Goal: Task Accomplishment & Management: Use online tool/utility

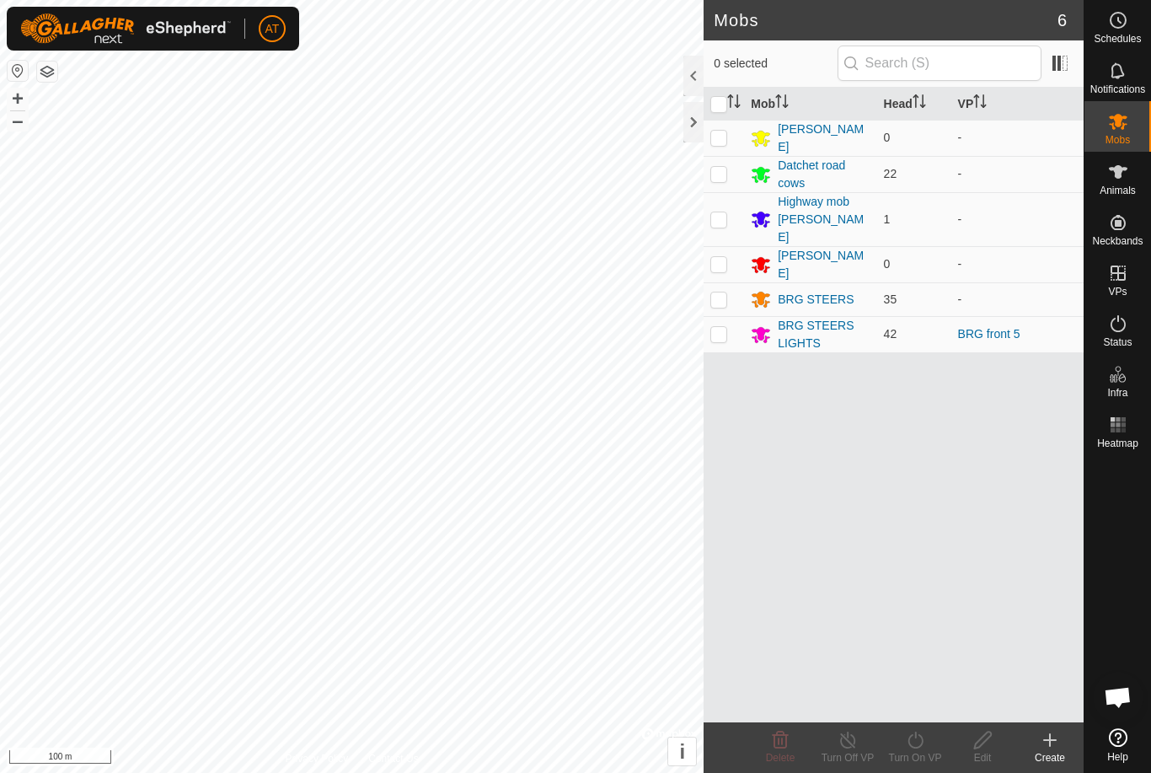
click at [720, 327] on p-checkbox at bounding box center [718, 333] width 17 height 13
checkbox input "true"
click at [725, 327] on p-checkbox at bounding box center [718, 333] width 17 height 13
checkbox input "true"
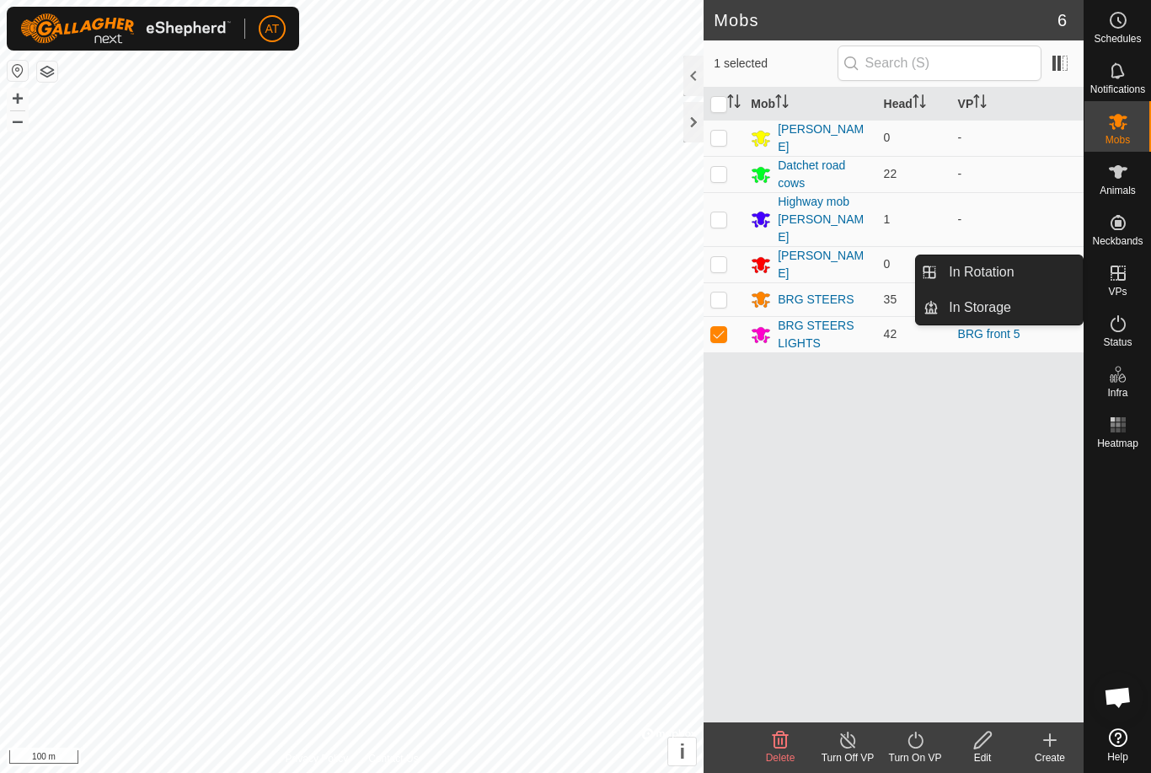
click at [1055, 757] on div "Create" at bounding box center [1049, 757] width 67 height 15
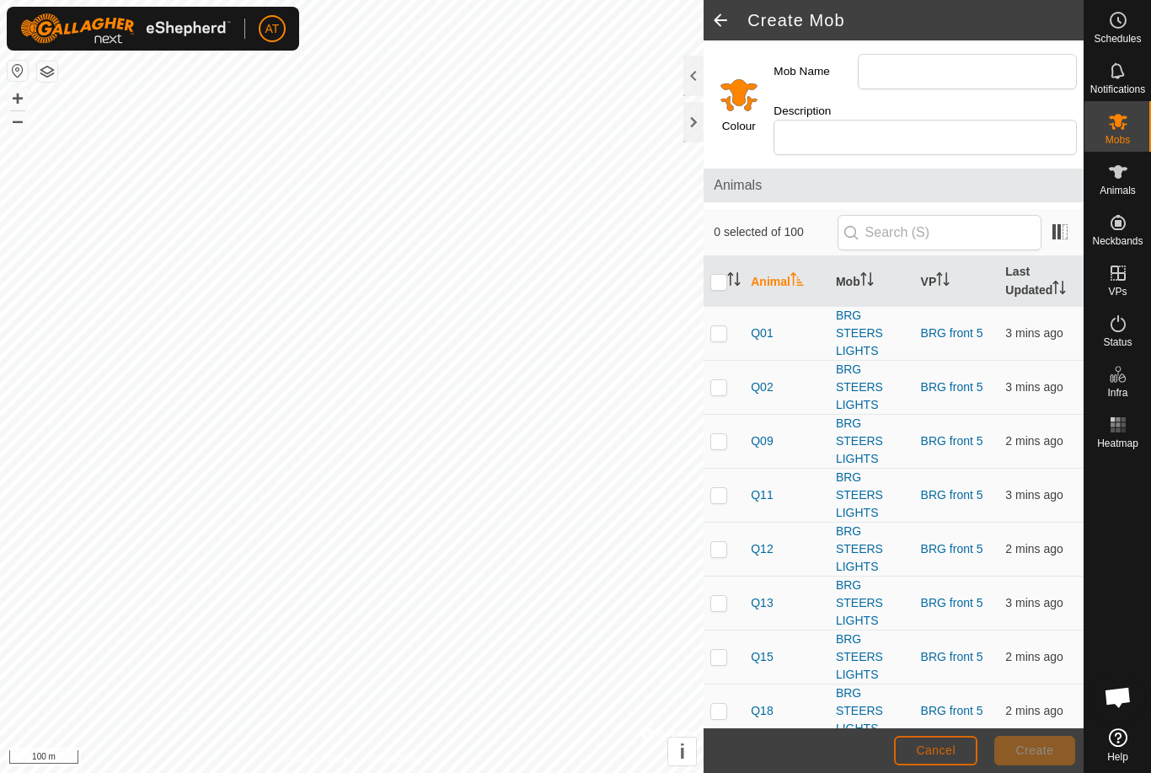
click at [926, 741] on button "Cancel" at bounding box center [935, 750] width 83 height 29
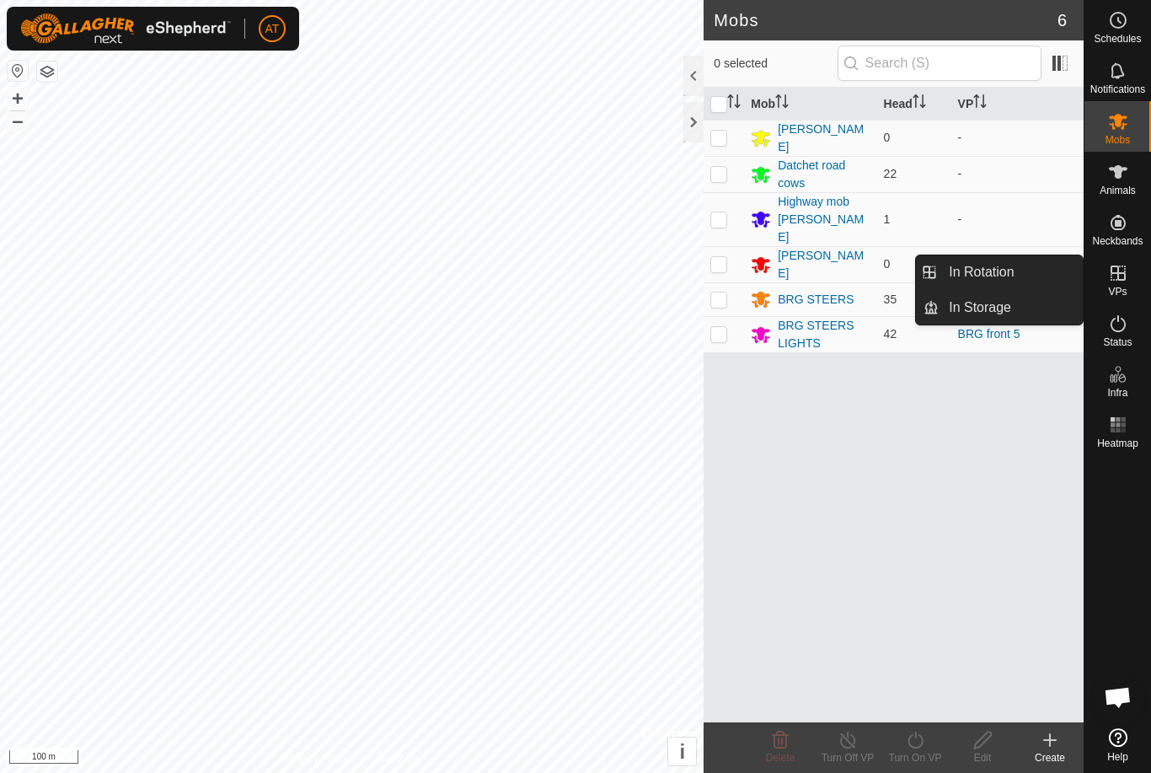
click at [1007, 265] on span "In Rotation" at bounding box center [981, 272] width 65 height 20
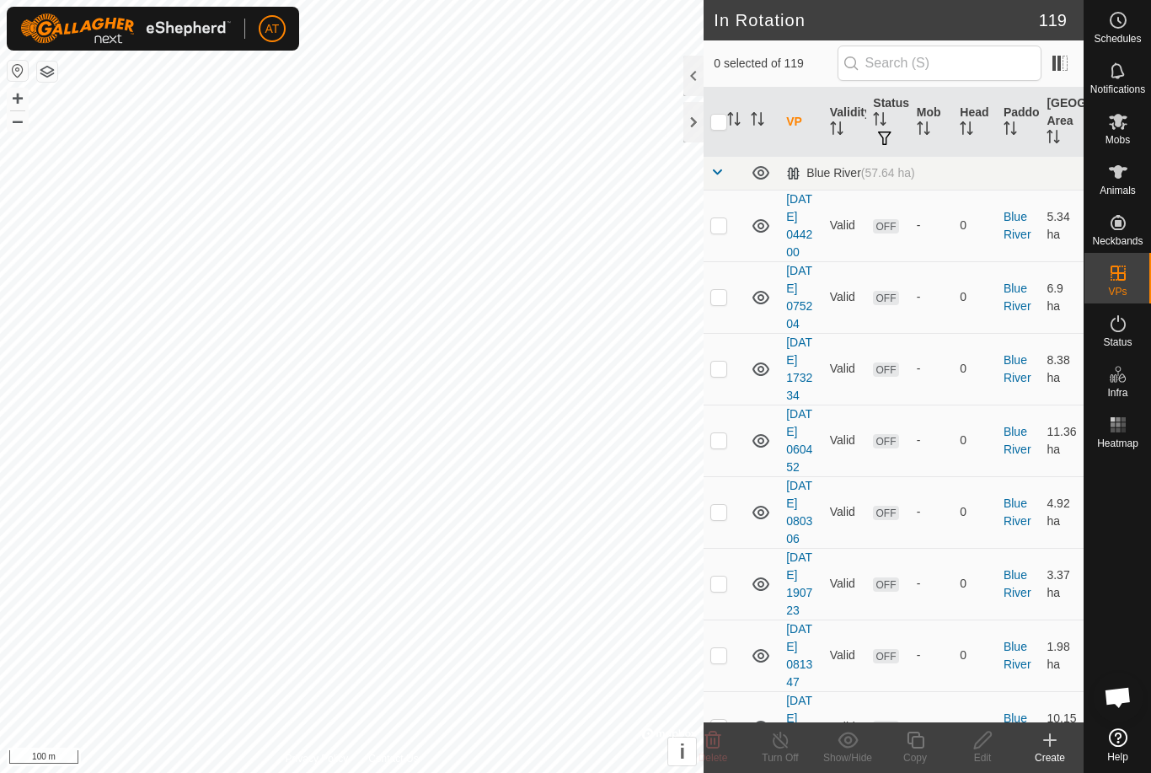
click at [1046, 735] on icon at bounding box center [1050, 740] width 20 height 20
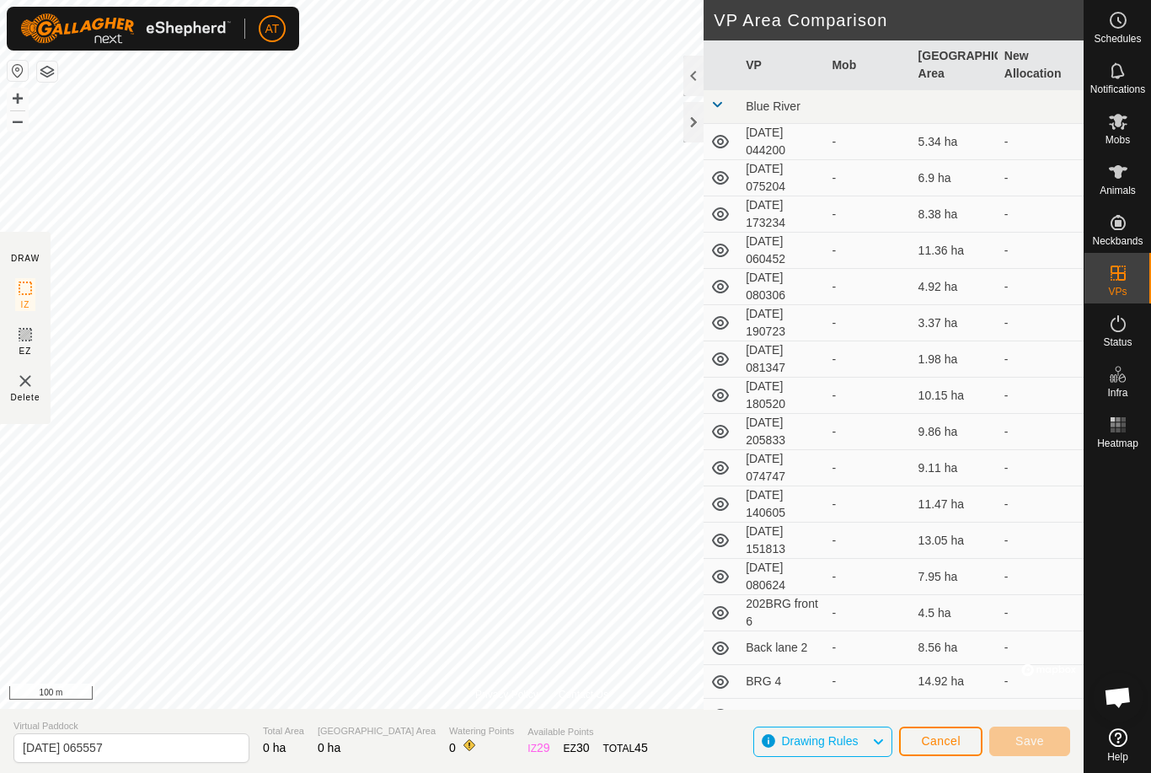
click at [939, 742] on span "Cancel" at bounding box center [941, 740] width 40 height 13
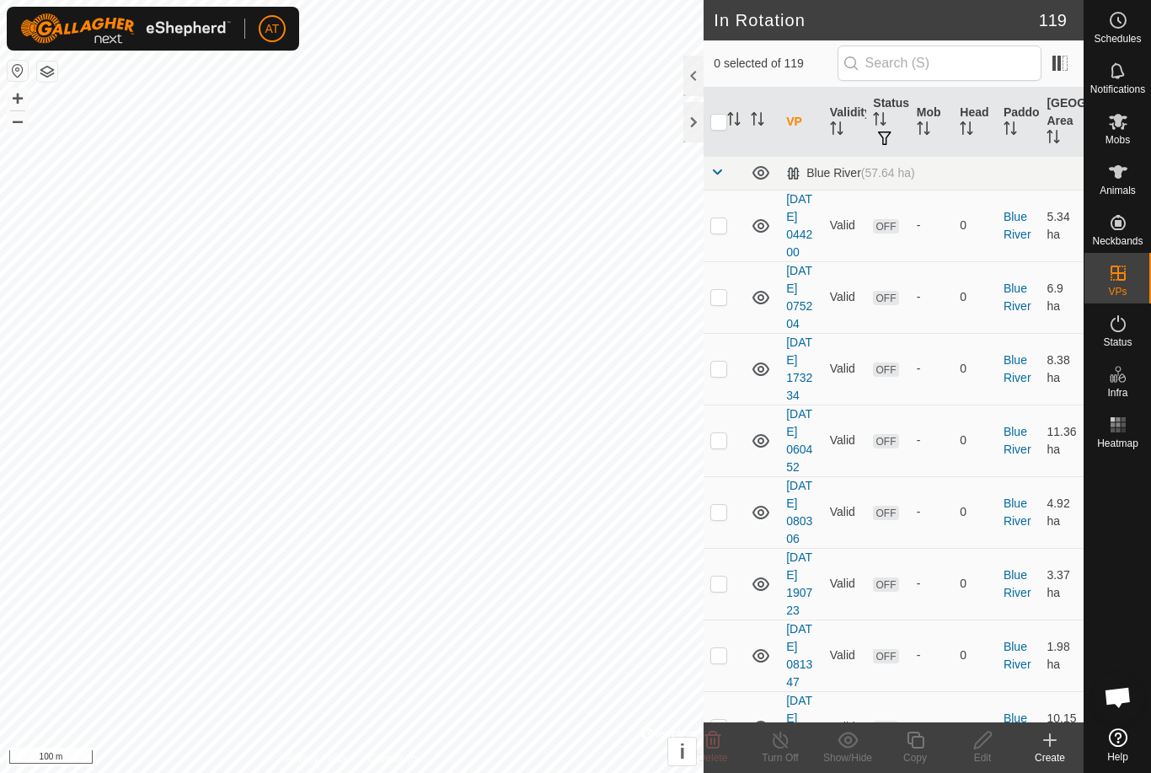
click at [1061, 741] on create-svg-icon at bounding box center [1049, 740] width 67 height 20
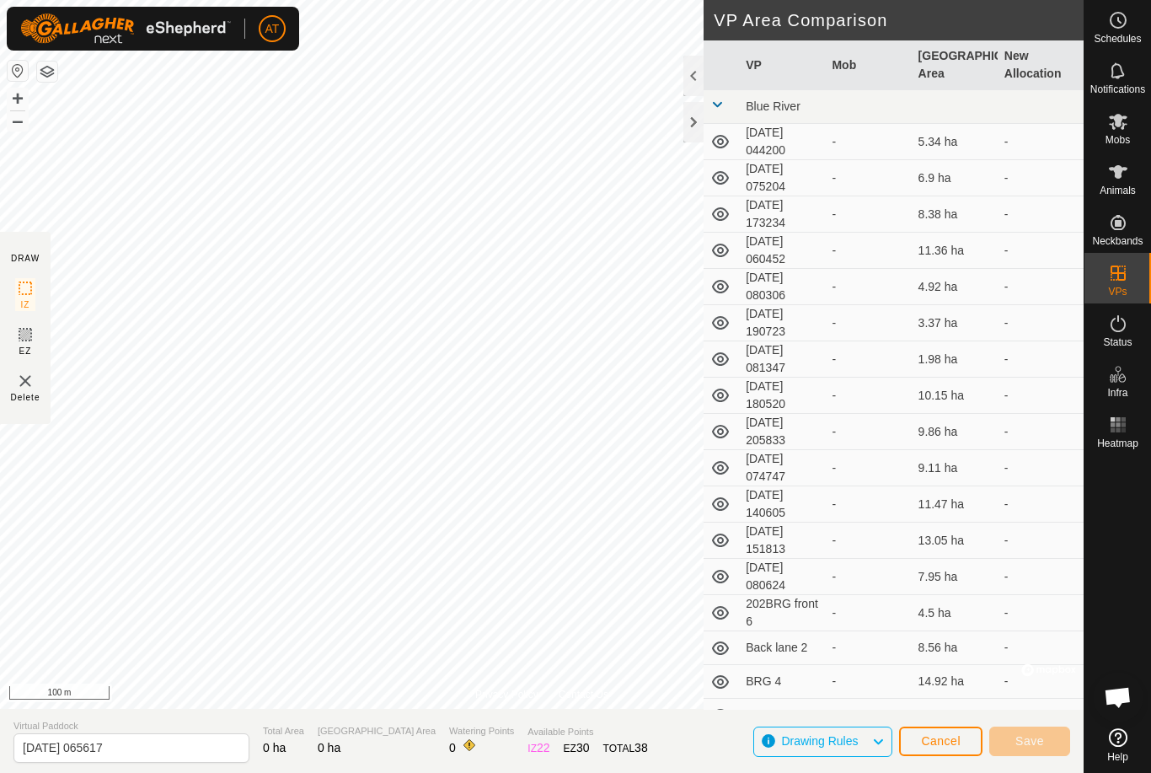
click at [901, 758] on div "Cancel Save" at bounding box center [984, 740] width 171 height 40
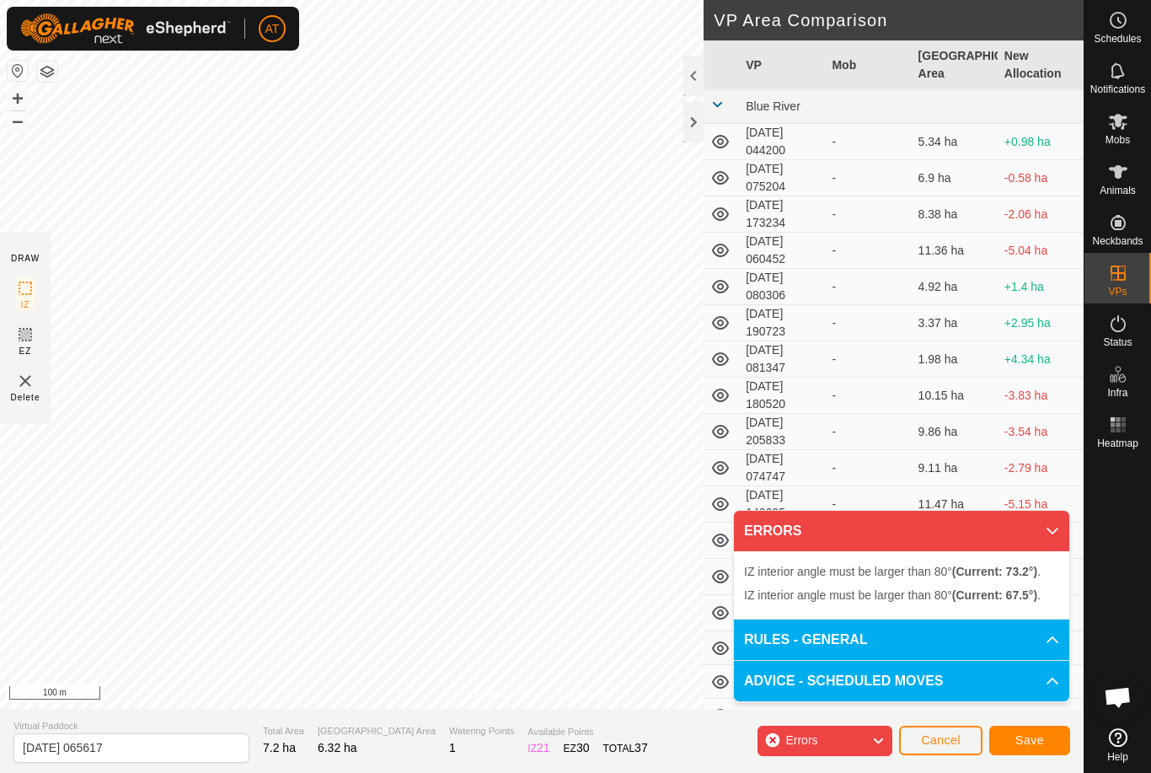
click at [1068, 745] on button "Save" at bounding box center [1029, 739] width 81 height 29
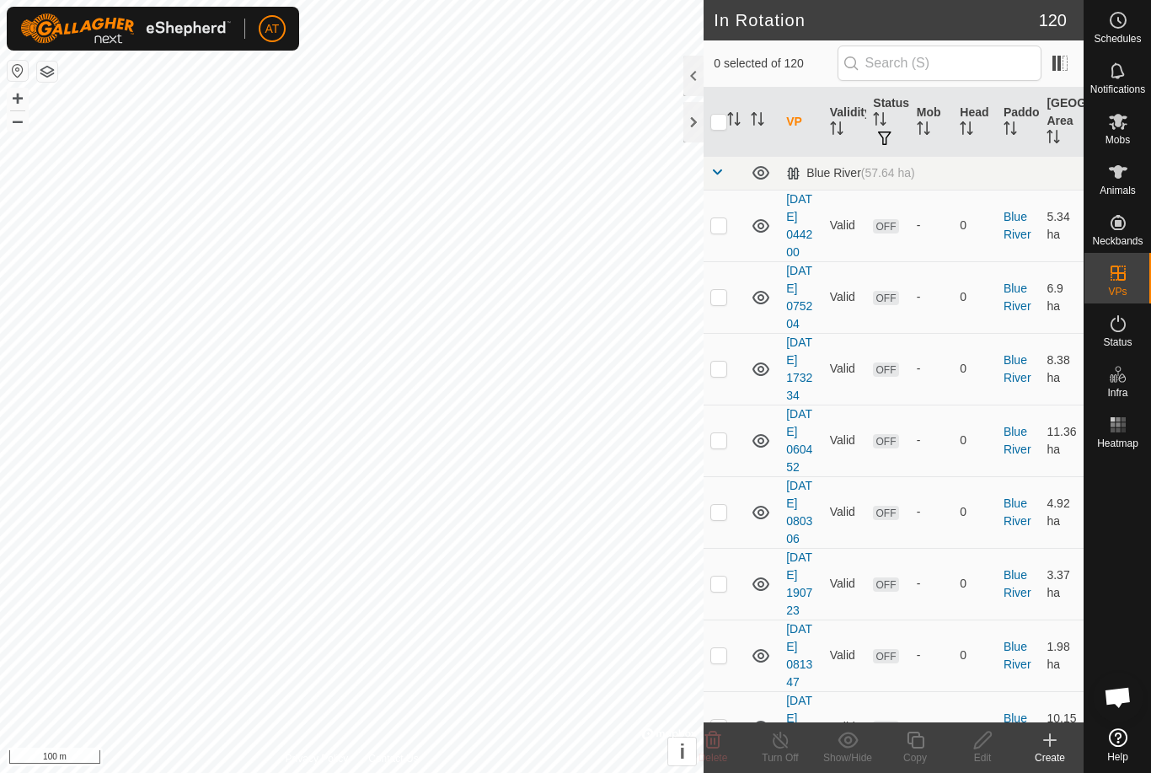
click at [695, 105] on div at bounding box center [693, 122] width 20 height 40
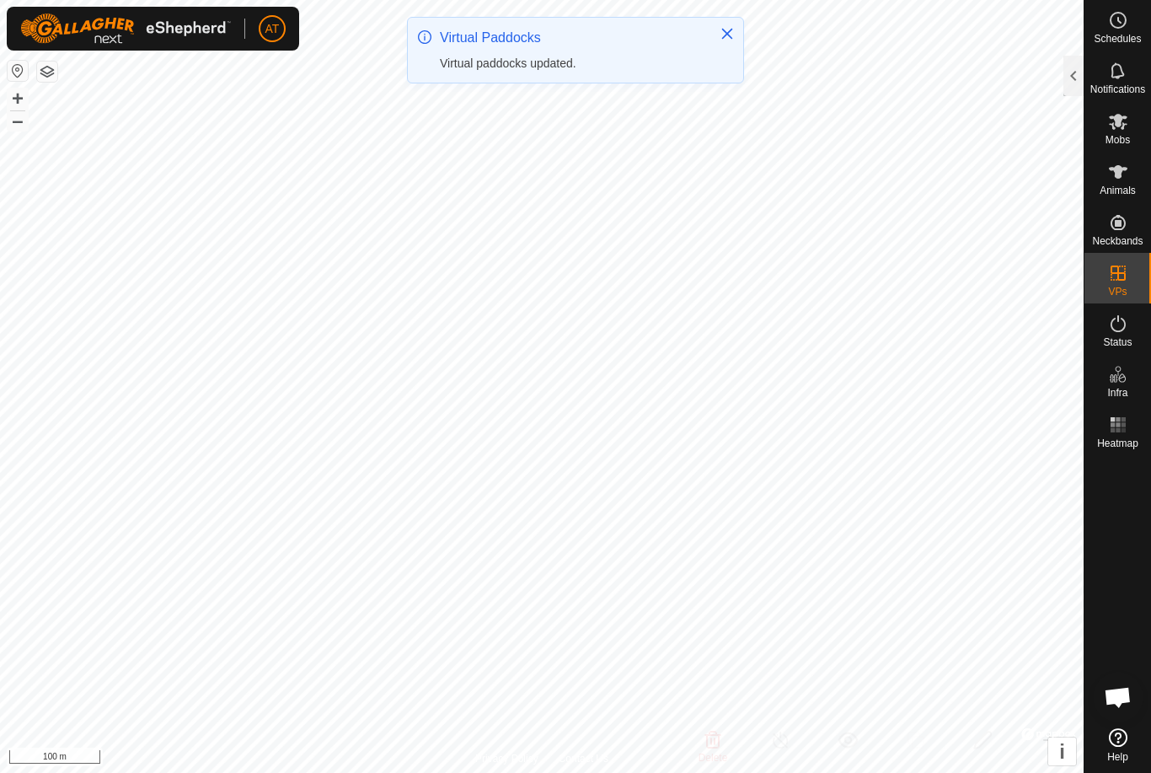
click at [1067, 66] on div at bounding box center [1073, 76] width 20 height 40
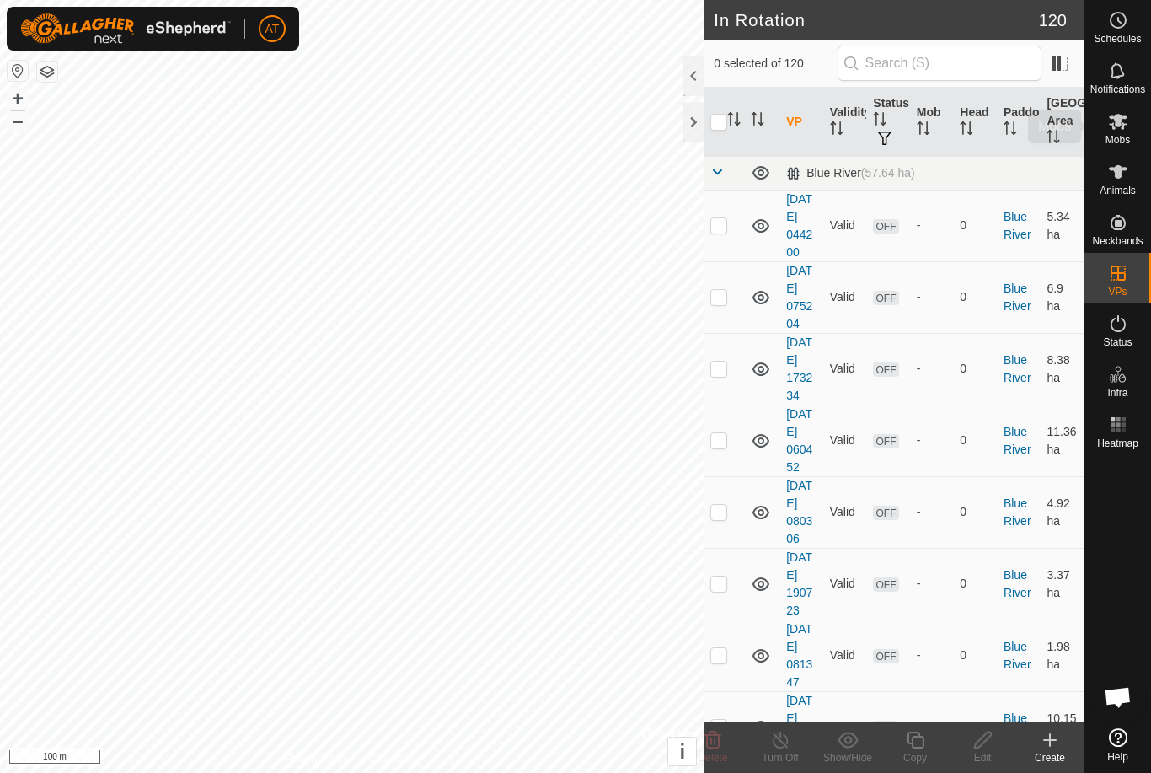
click at [1114, 118] on icon at bounding box center [1118, 122] width 19 height 16
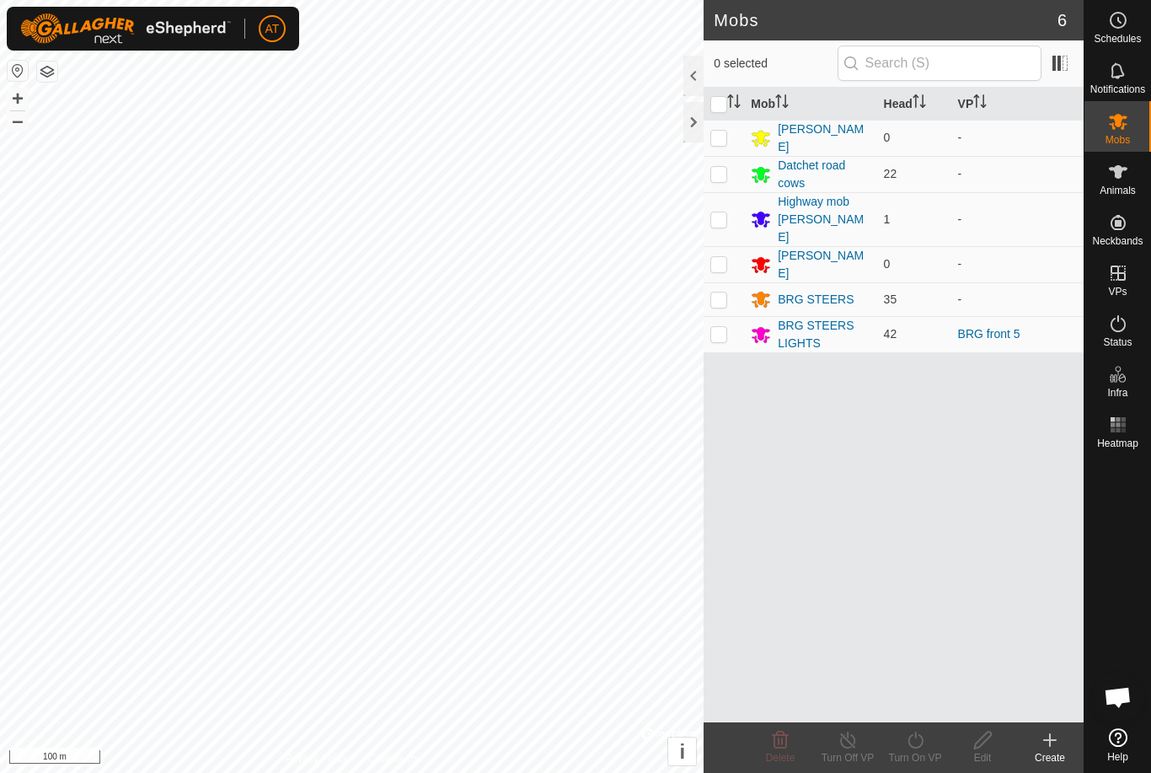
click at [725, 327] on p-checkbox at bounding box center [718, 333] width 17 height 13
click at [912, 758] on div "Turn On VP" at bounding box center [914, 757] width 67 height 15
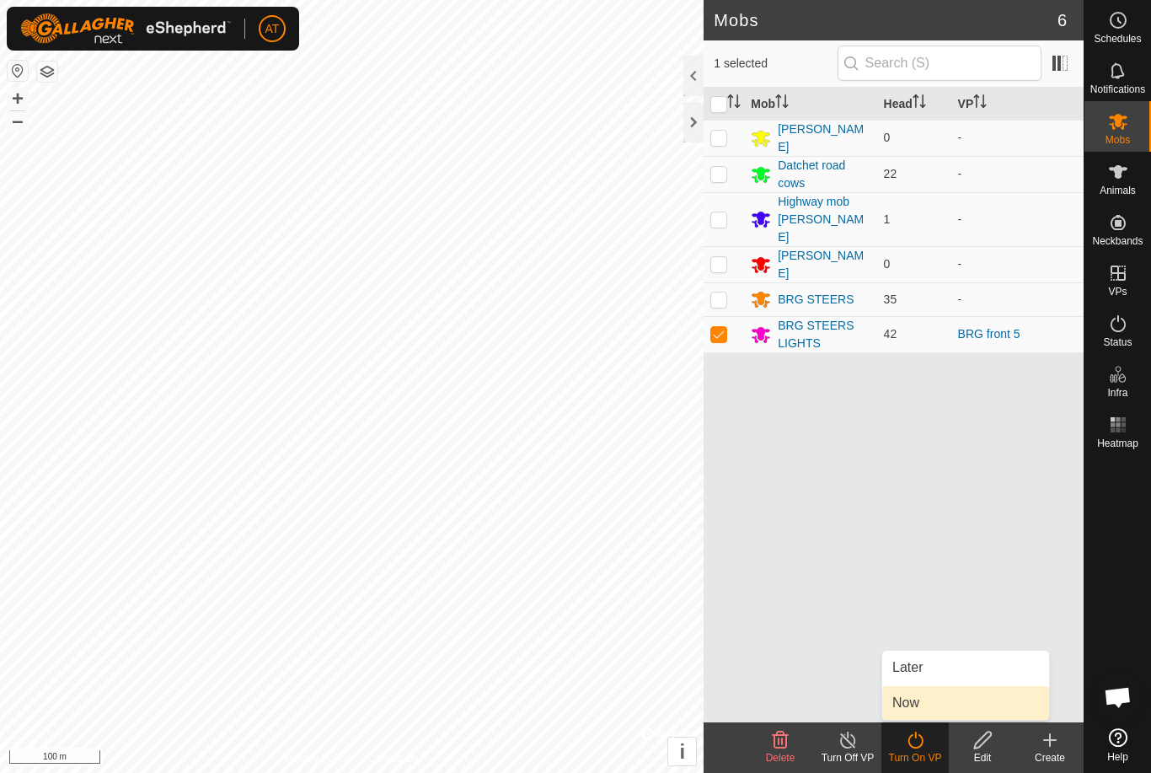
click at [939, 707] on link "Now" at bounding box center [965, 703] width 167 height 34
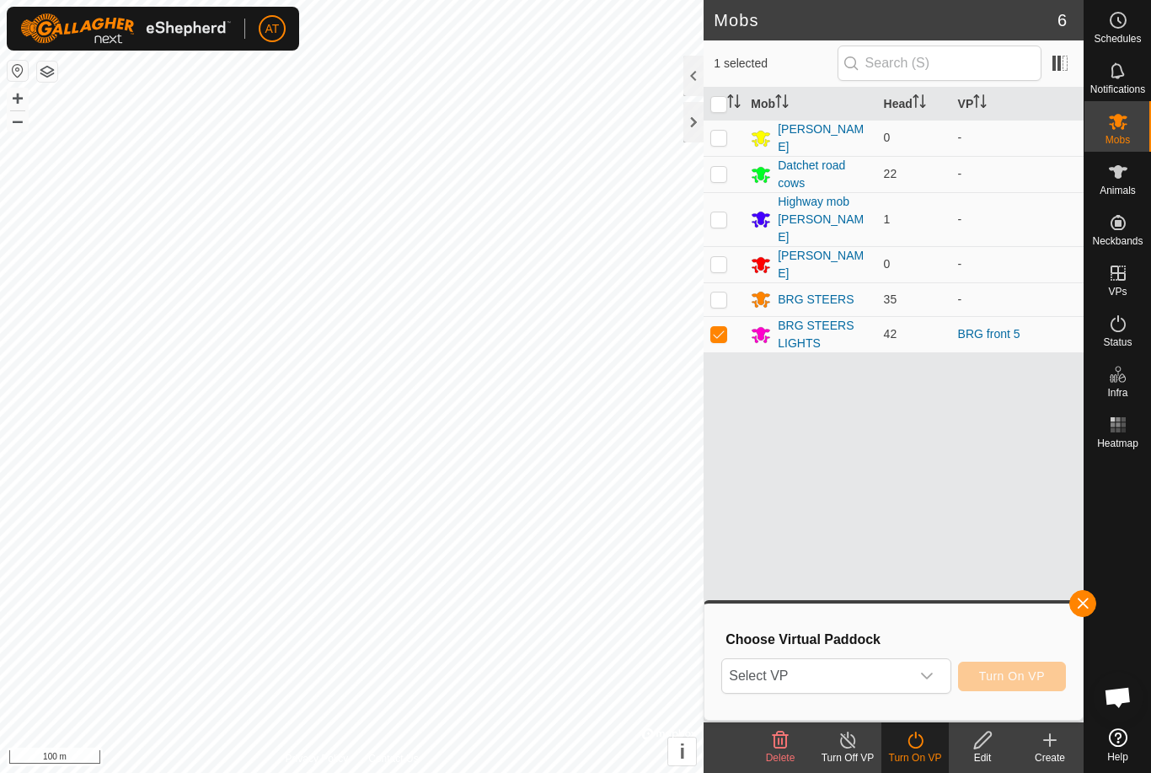
click at [942, 672] on div "dropdown trigger" at bounding box center [927, 676] width 34 height 34
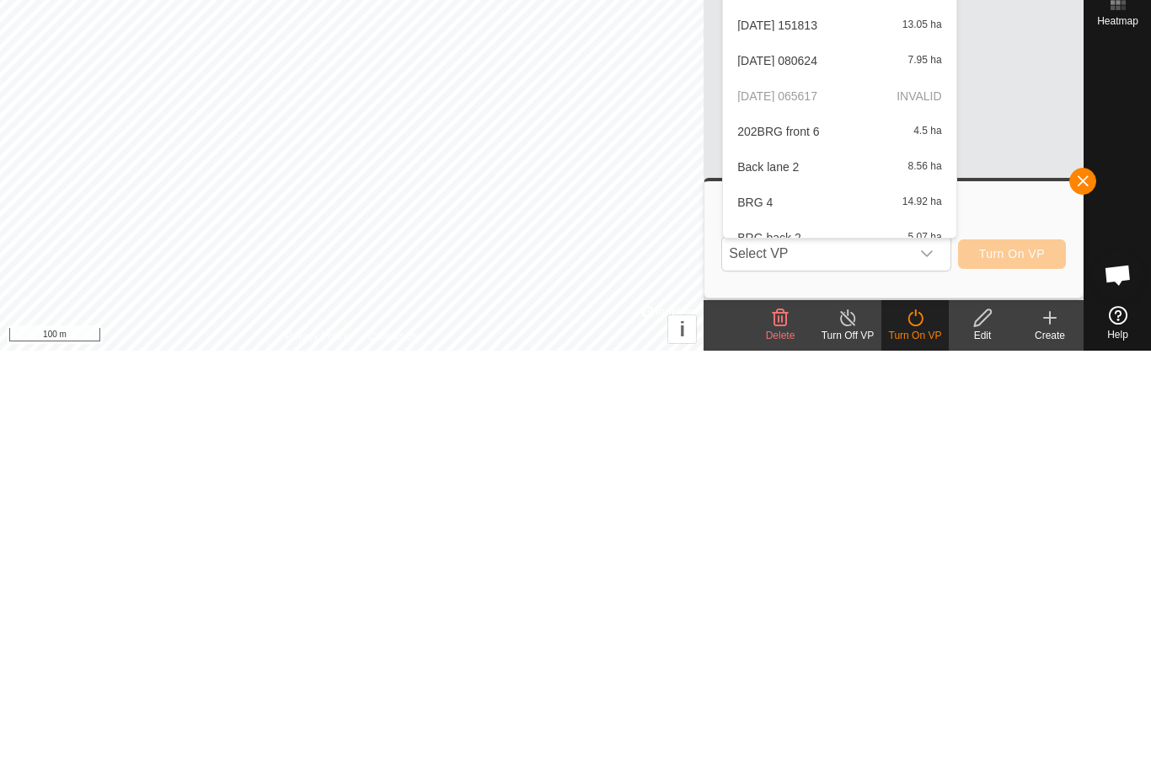
scroll to position [322, 0]
click at [871, 500] on p-selectitem "[DATE] 065617 INVALID" at bounding box center [839, 517] width 233 height 34
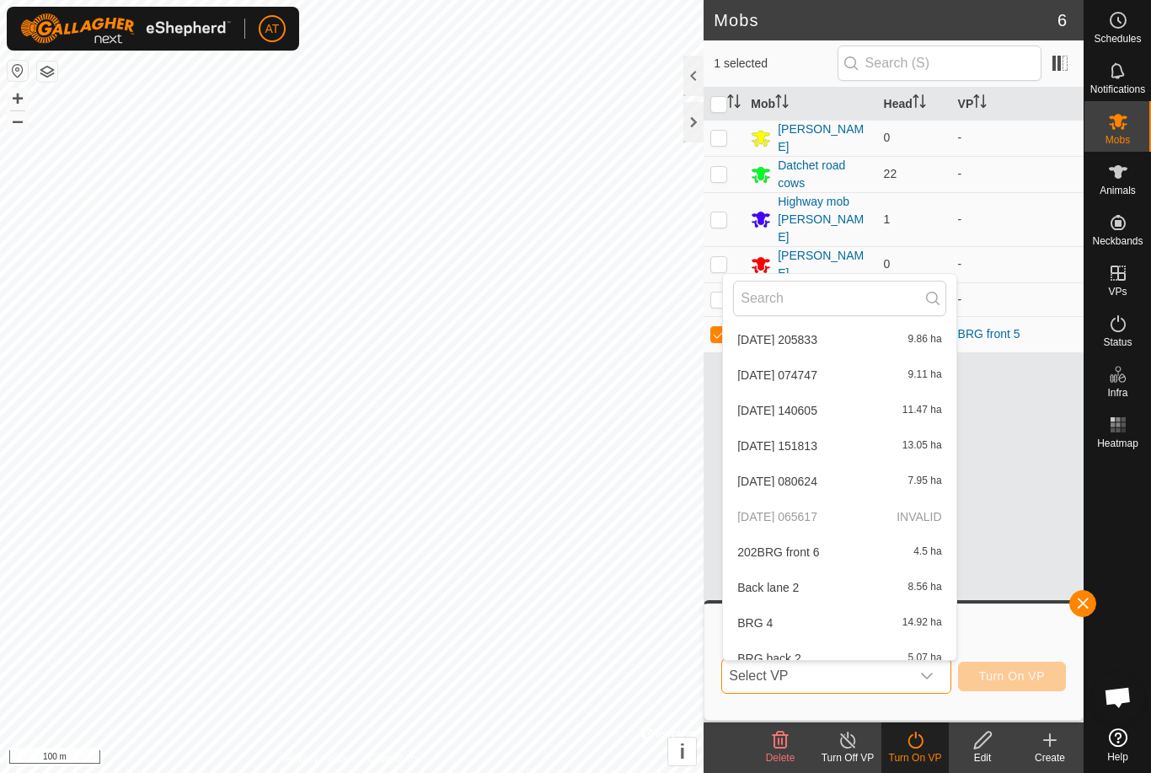
click at [1087, 615] on button "button" at bounding box center [1082, 603] width 27 height 27
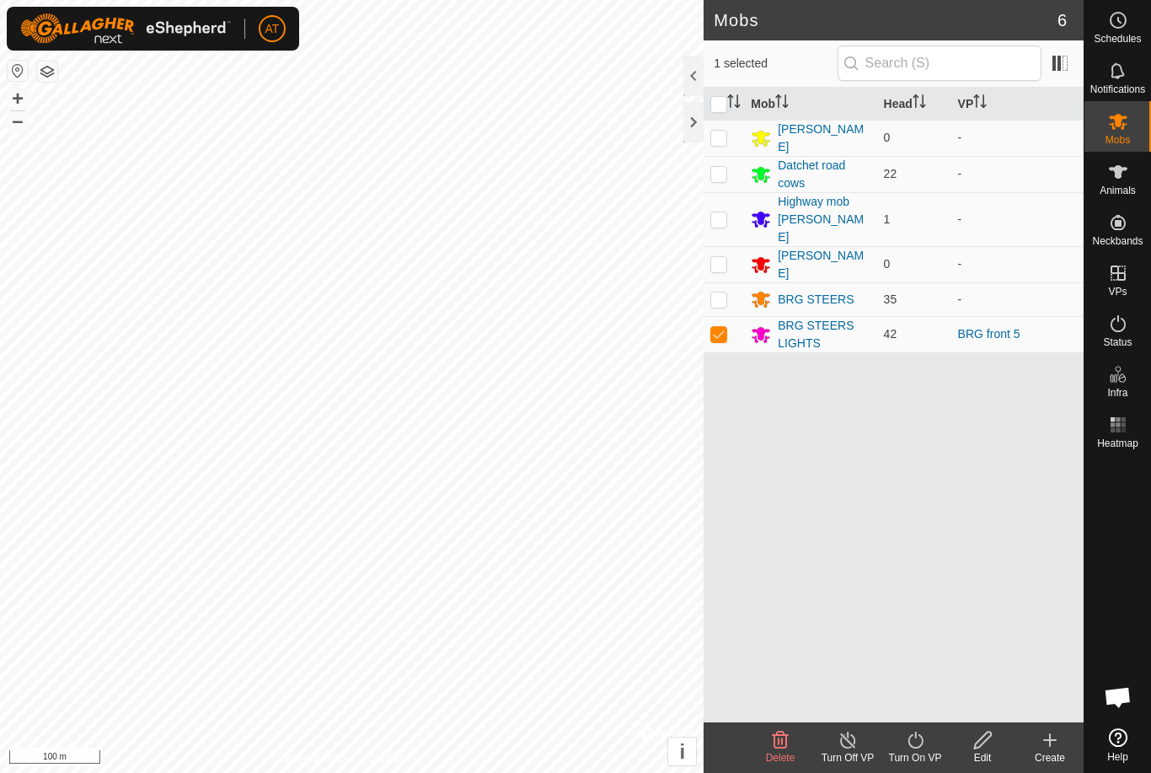
click at [720, 327] on p-checkbox at bounding box center [718, 333] width 17 height 13
checkbox input "false"
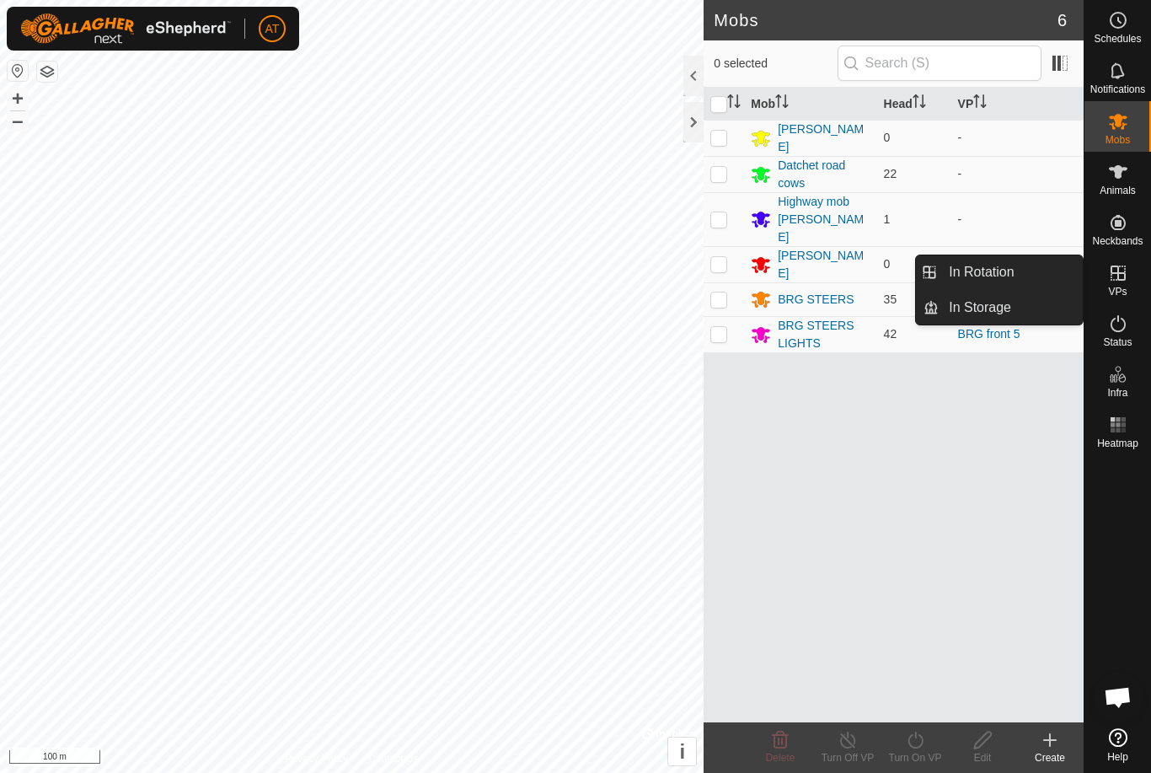
click at [1010, 273] on span "In Rotation" at bounding box center [981, 272] width 65 height 20
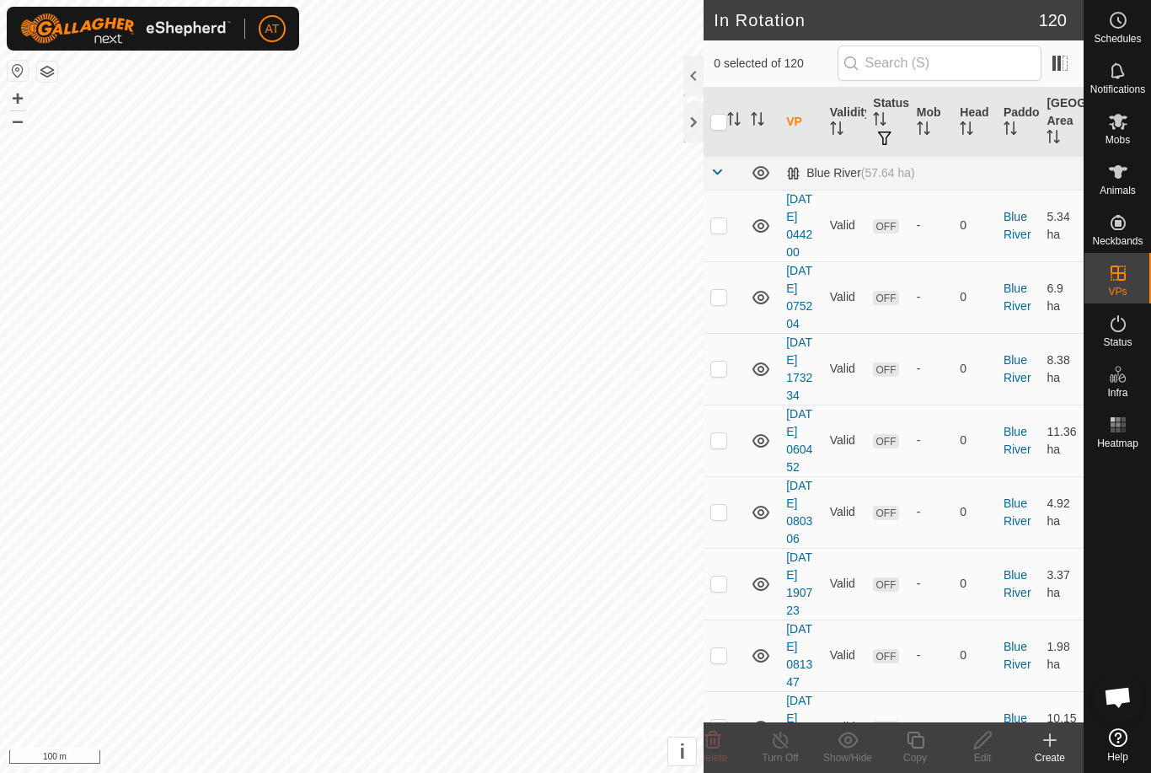
click at [1049, 752] on div "Create" at bounding box center [1049, 757] width 67 height 15
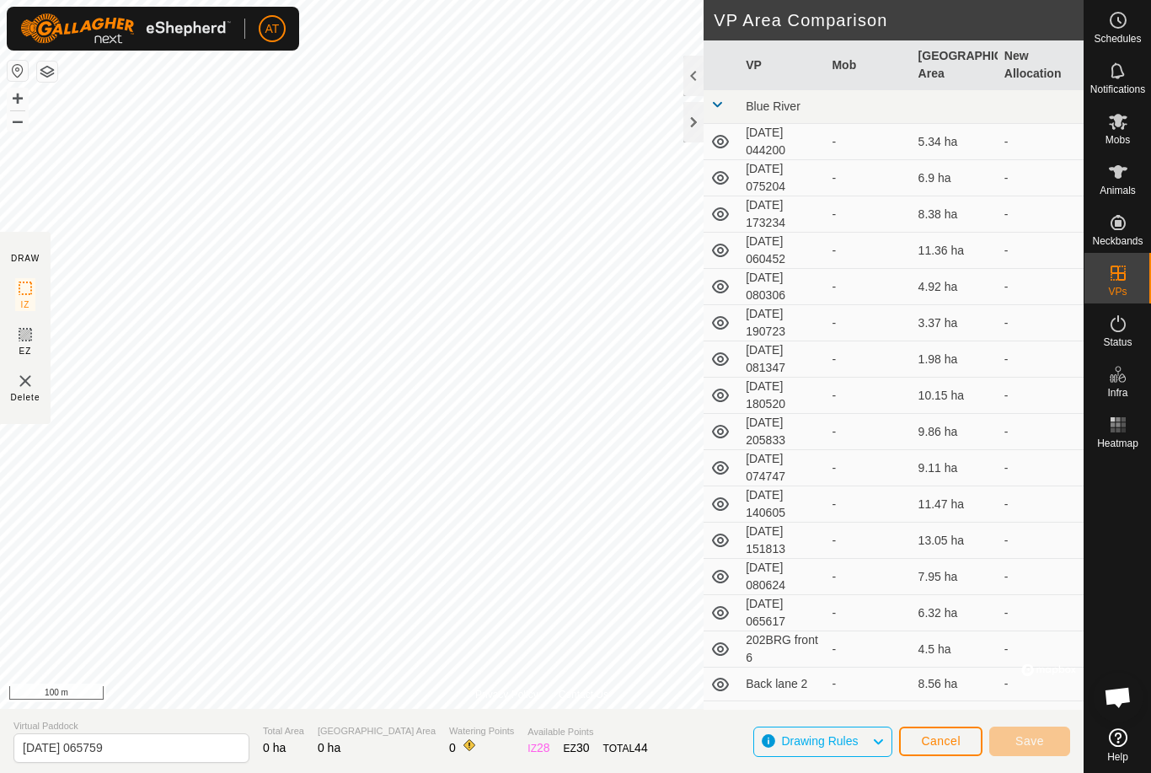
click at [946, 737] on span "Cancel" at bounding box center [941, 740] width 40 height 13
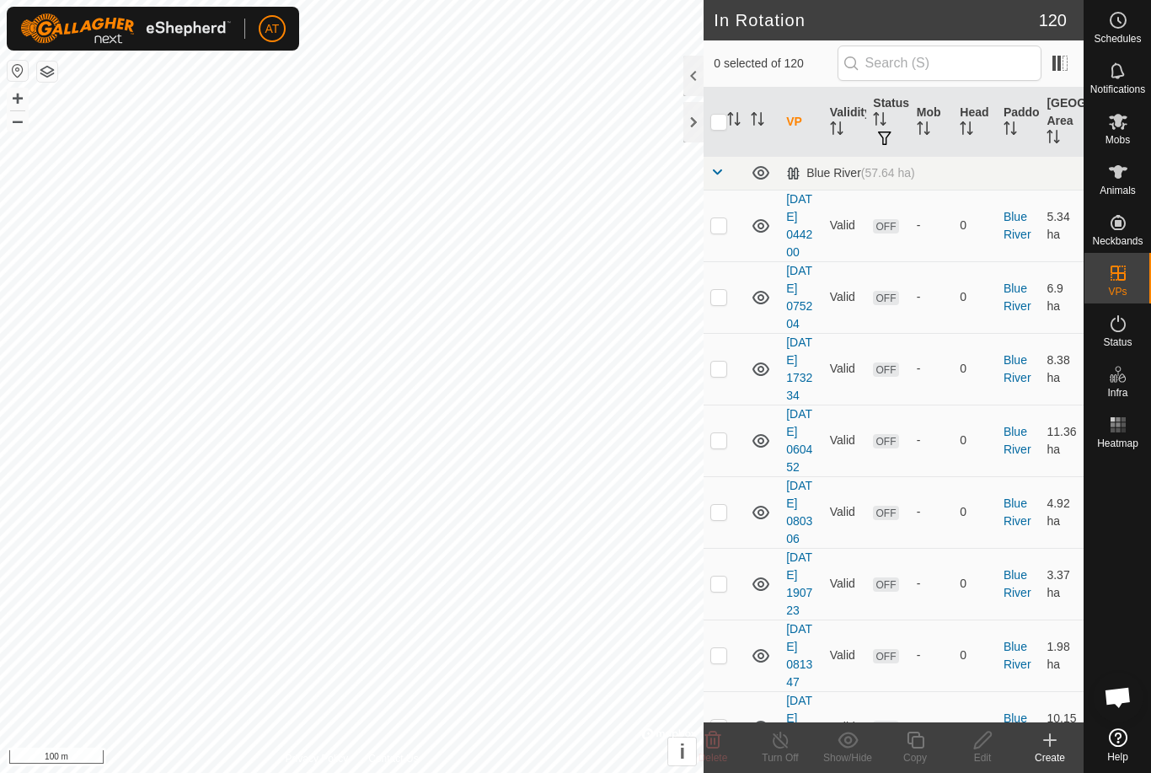
click at [1055, 740] on icon at bounding box center [1050, 740] width 12 height 0
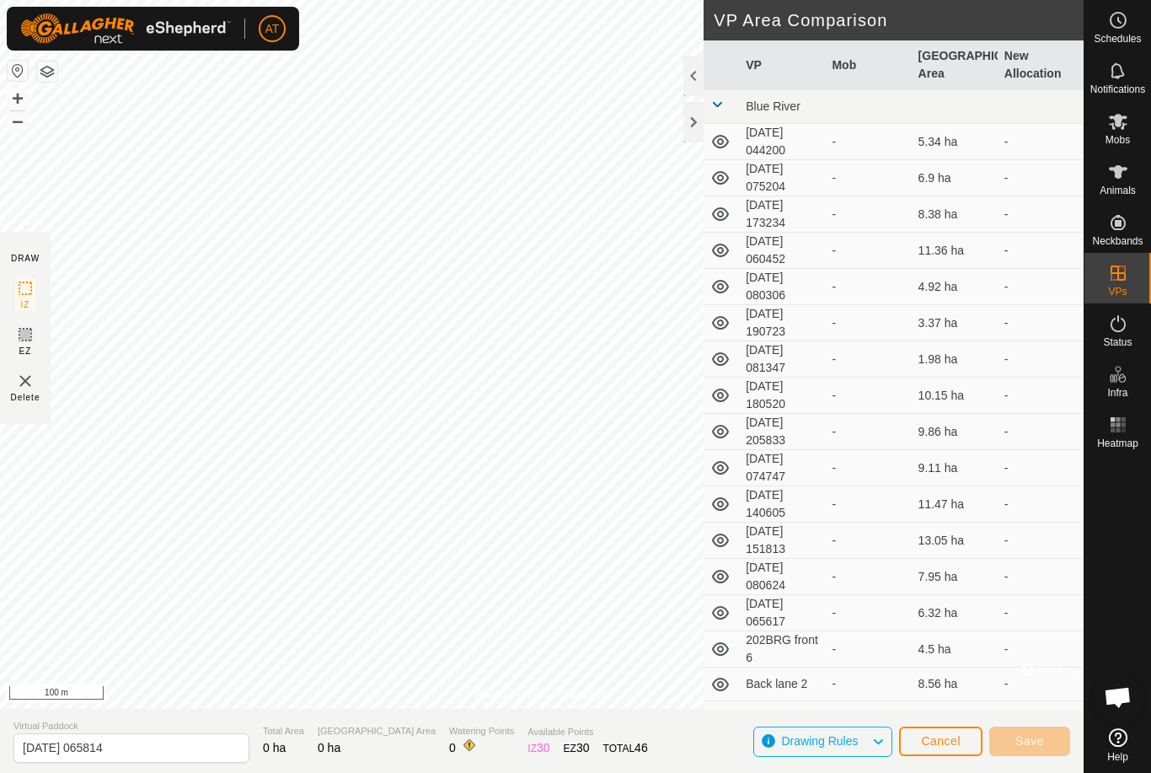
click at [699, 126] on div at bounding box center [693, 122] width 20 height 40
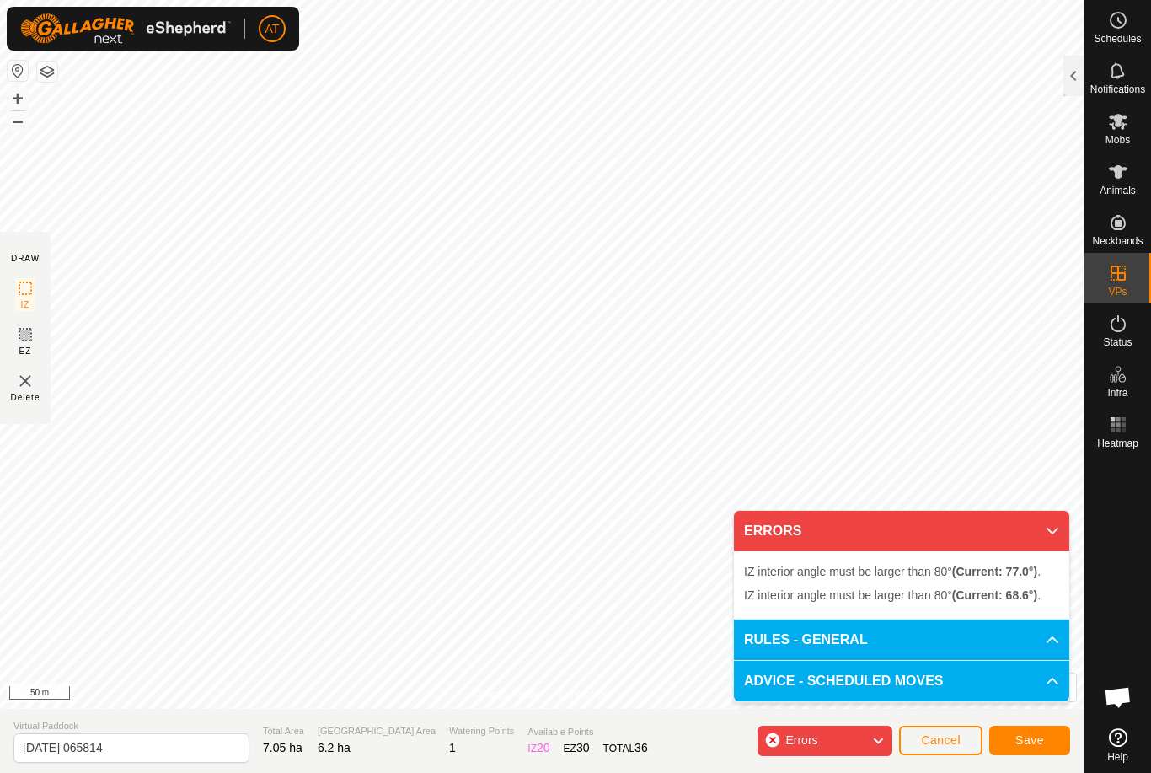
click at [933, 753] on button "Cancel" at bounding box center [940, 739] width 83 height 29
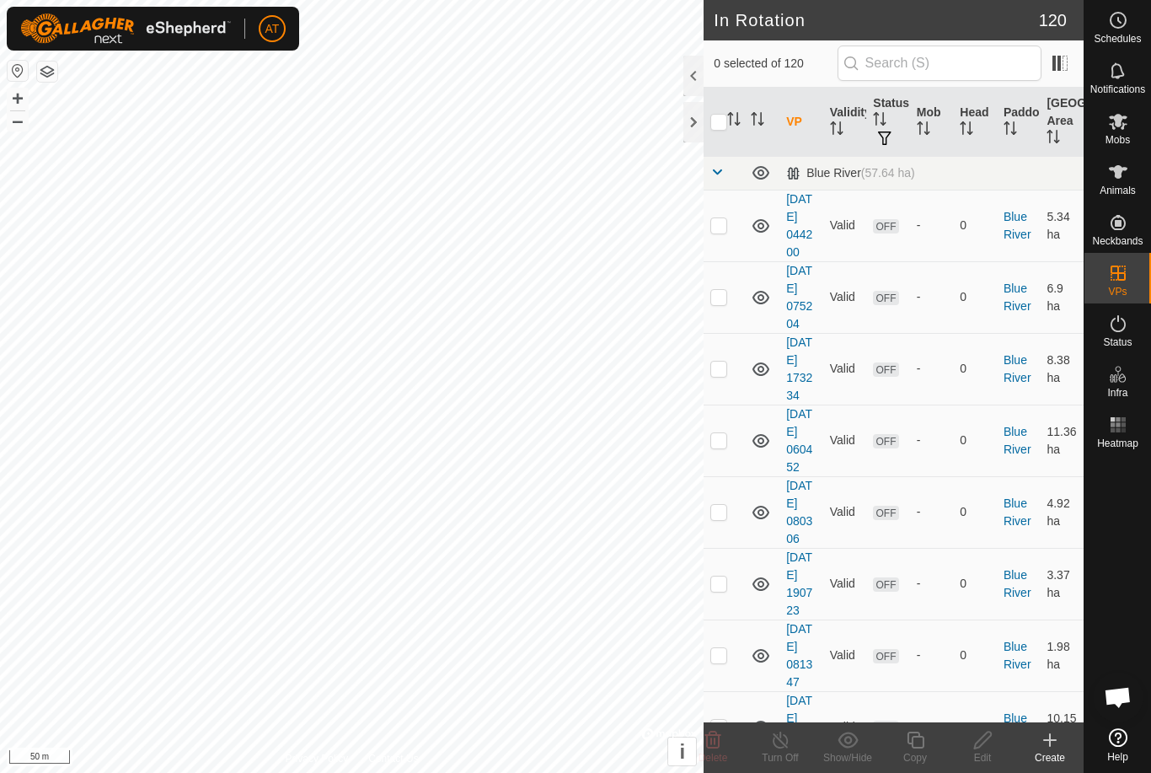
click at [1060, 741] on create-svg-icon at bounding box center [1049, 740] width 67 height 20
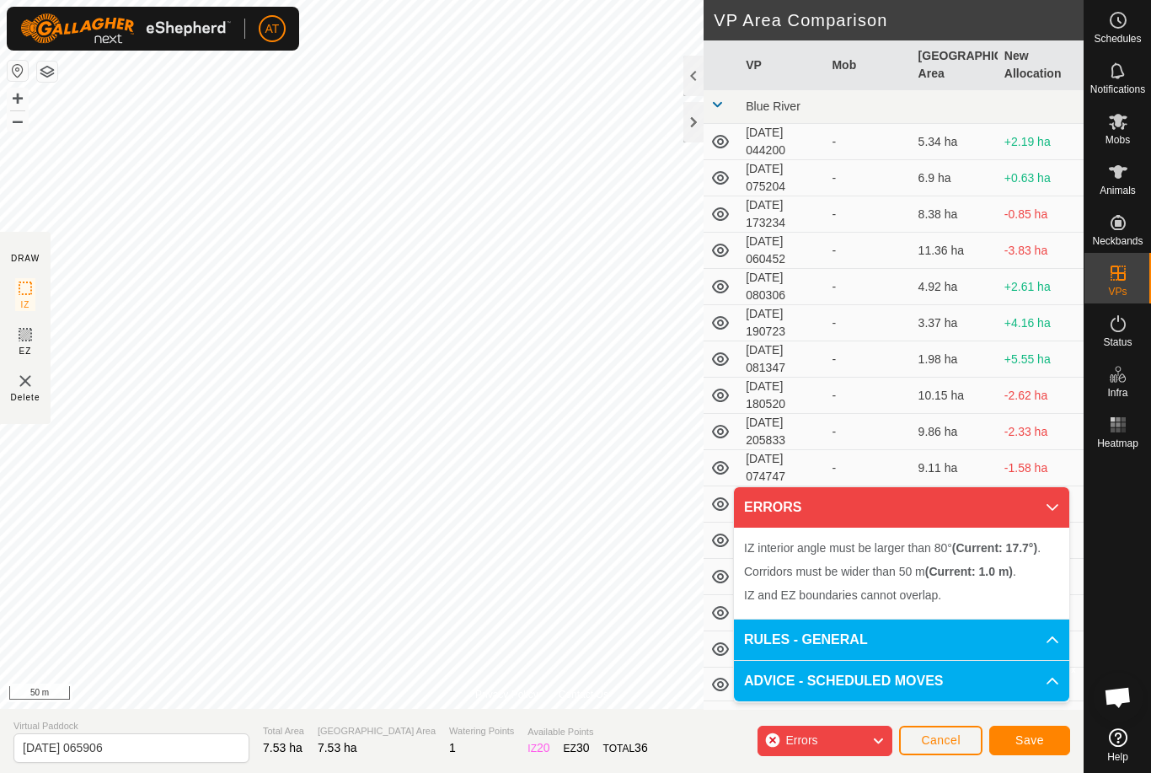
click at [1066, 744] on button "Save" at bounding box center [1029, 739] width 81 height 29
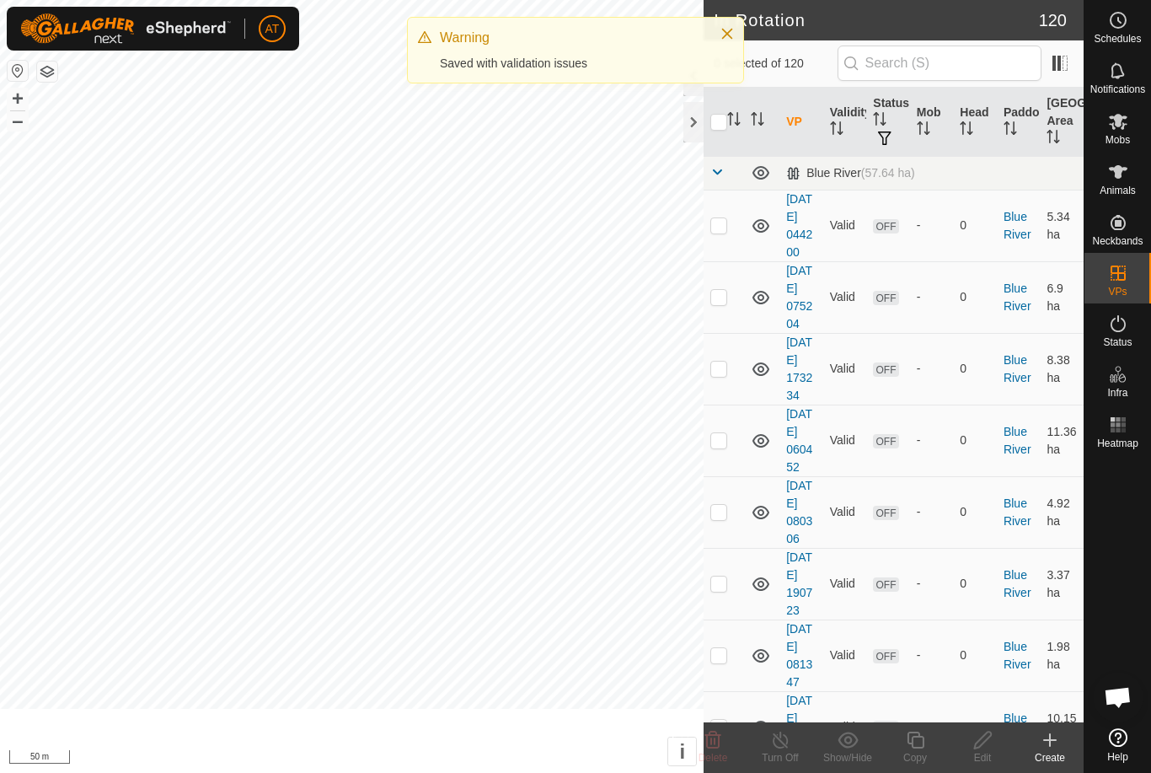
click at [1037, 757] on div "Create" at bounding box center [1049, 757] width 67 height 15
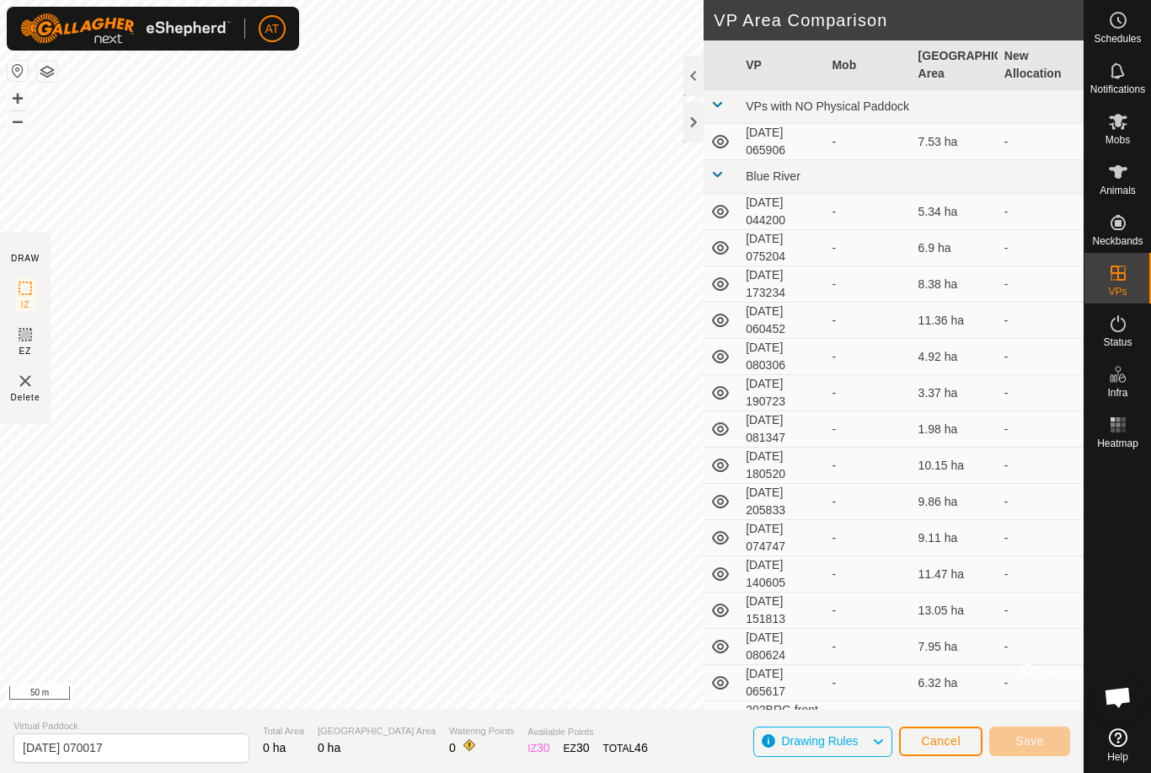
click at [958, 741] on span "Cancel" at bounding box center [941, 740] width 40 height 13
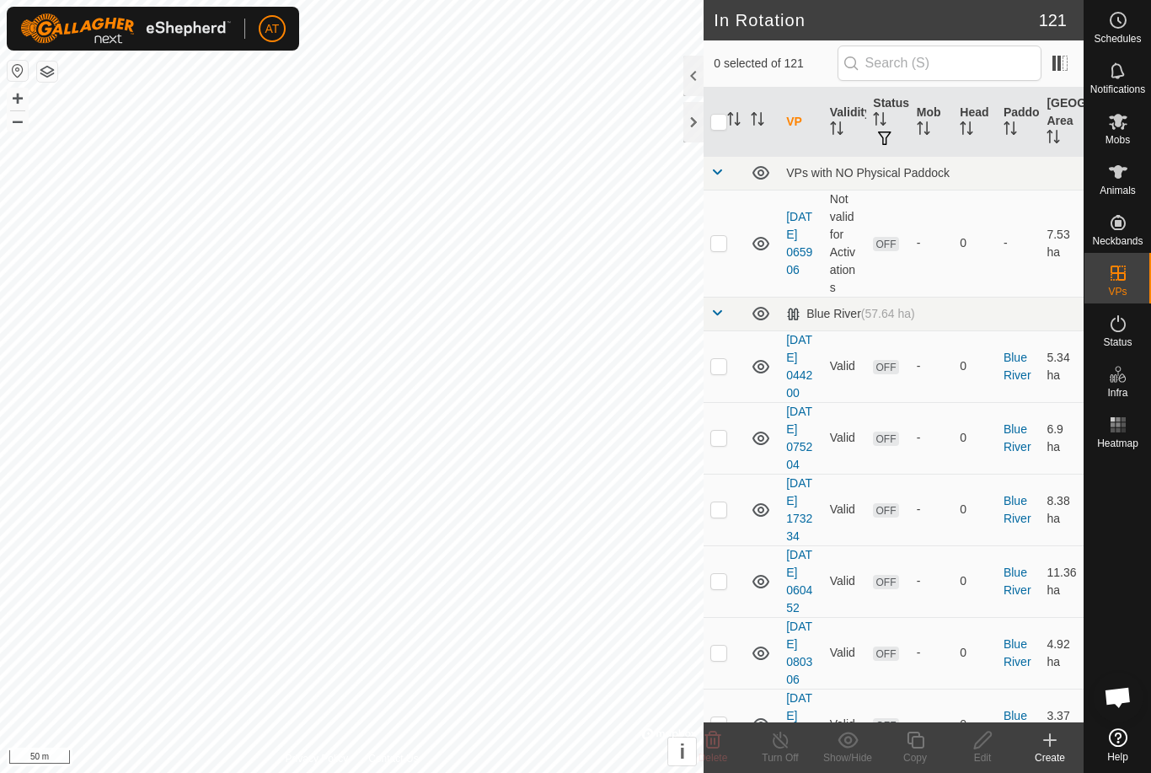
click at [1045, 743] on icon at bounding box center [1050, 740] width 20 height 20
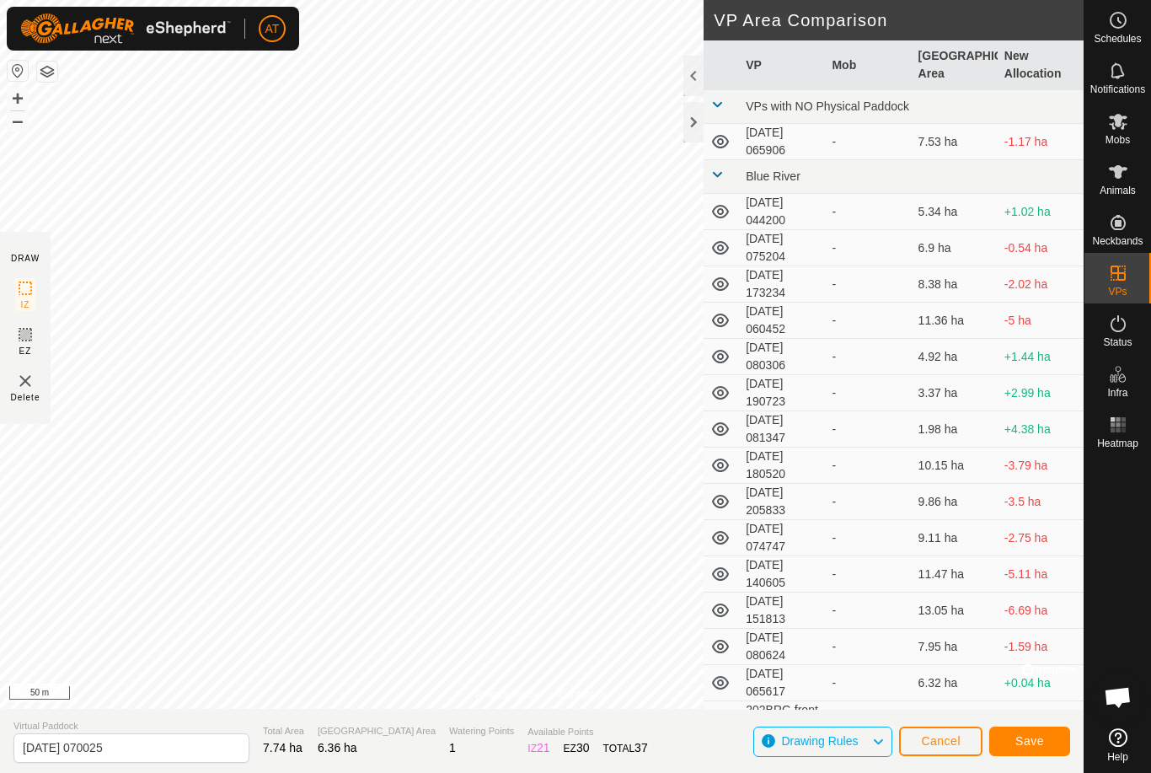
click at [1041, 747] on span "Save" at bounding box center [1029, 740] width 29 height 13
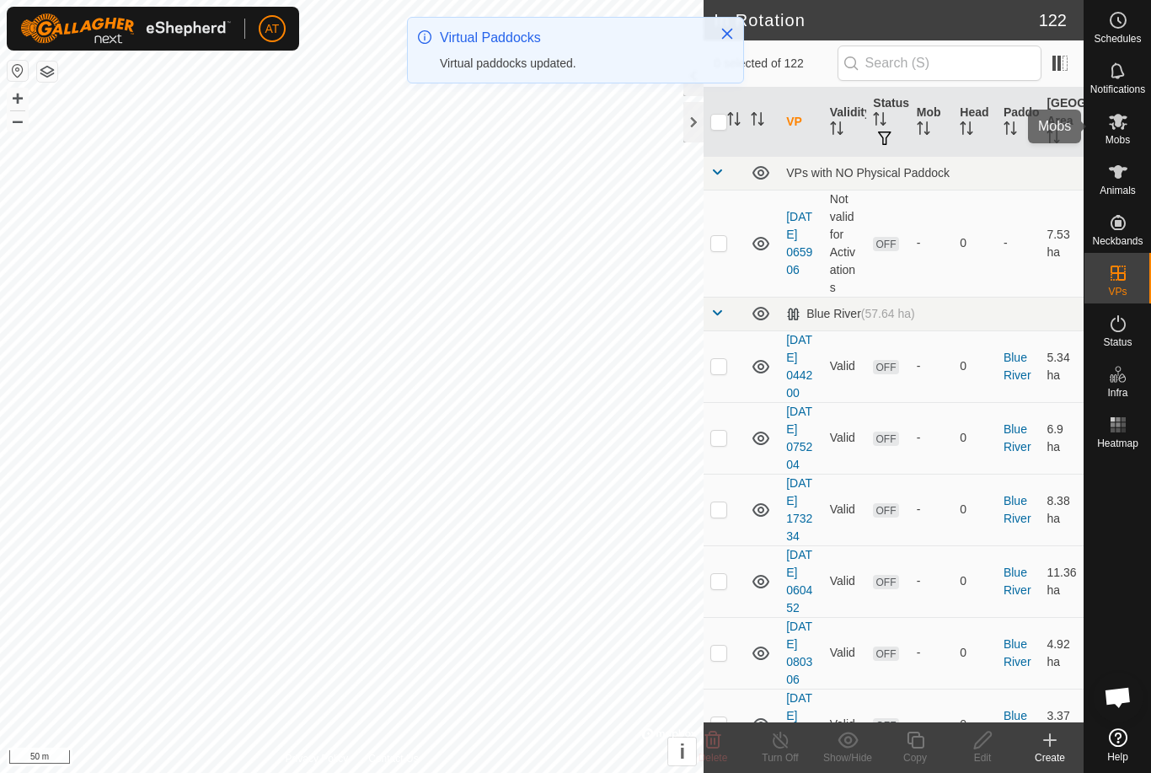
click at [1121, 110] on es-mob-svg-icon at bounding box center [1118, 121] width 30 height 27
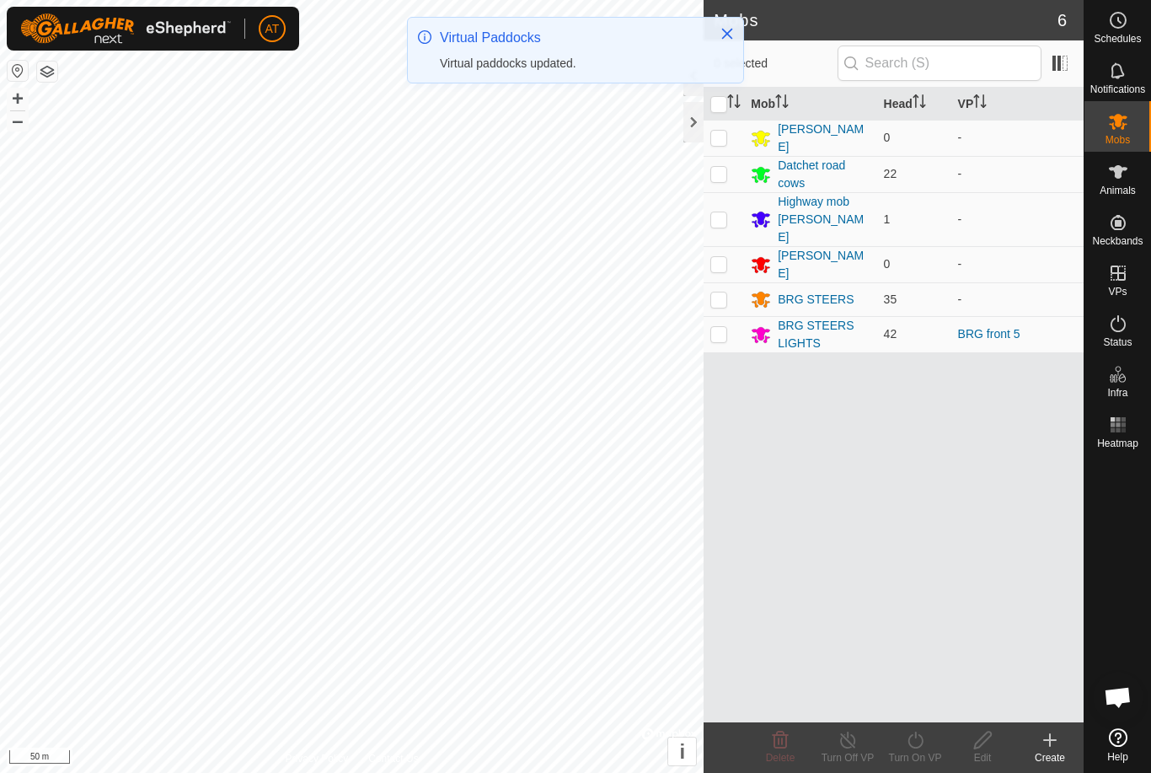
click at [724, 316] on td at bounding box center [724, 334] width 40 height 36
checkbox input "true"
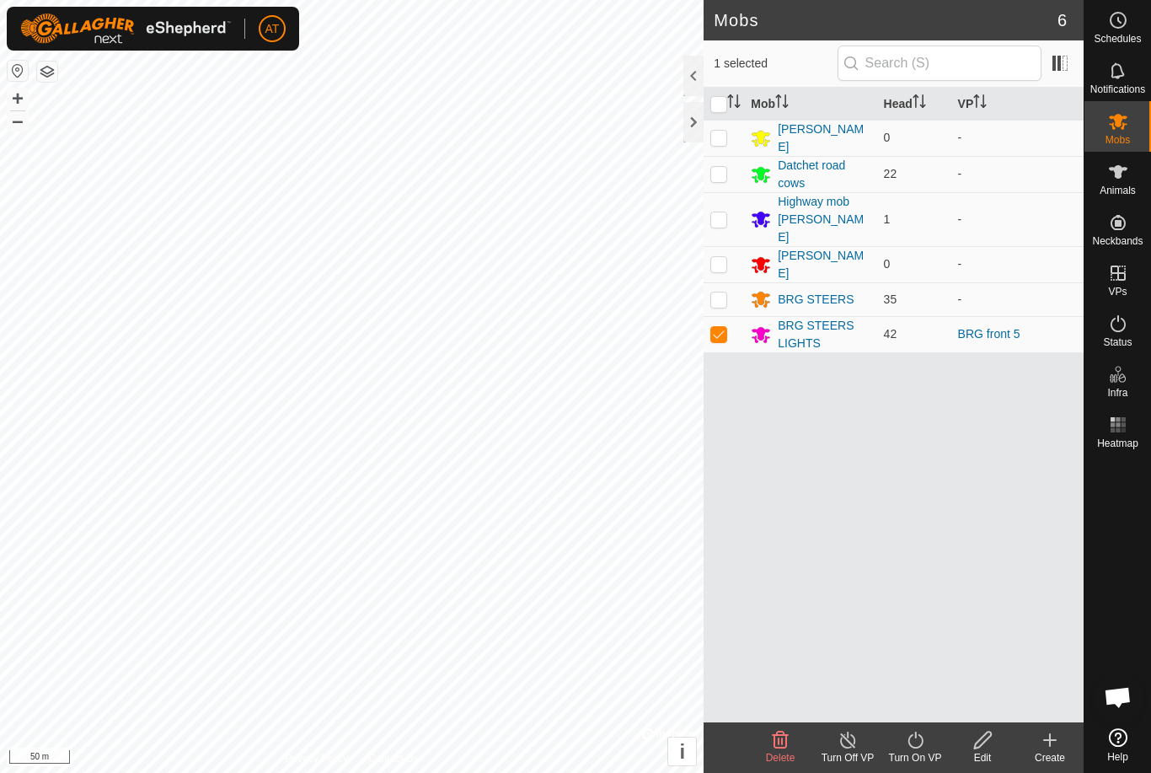
click at [913, 737] on icon at bounding box center [915, 740] width 21 height 20
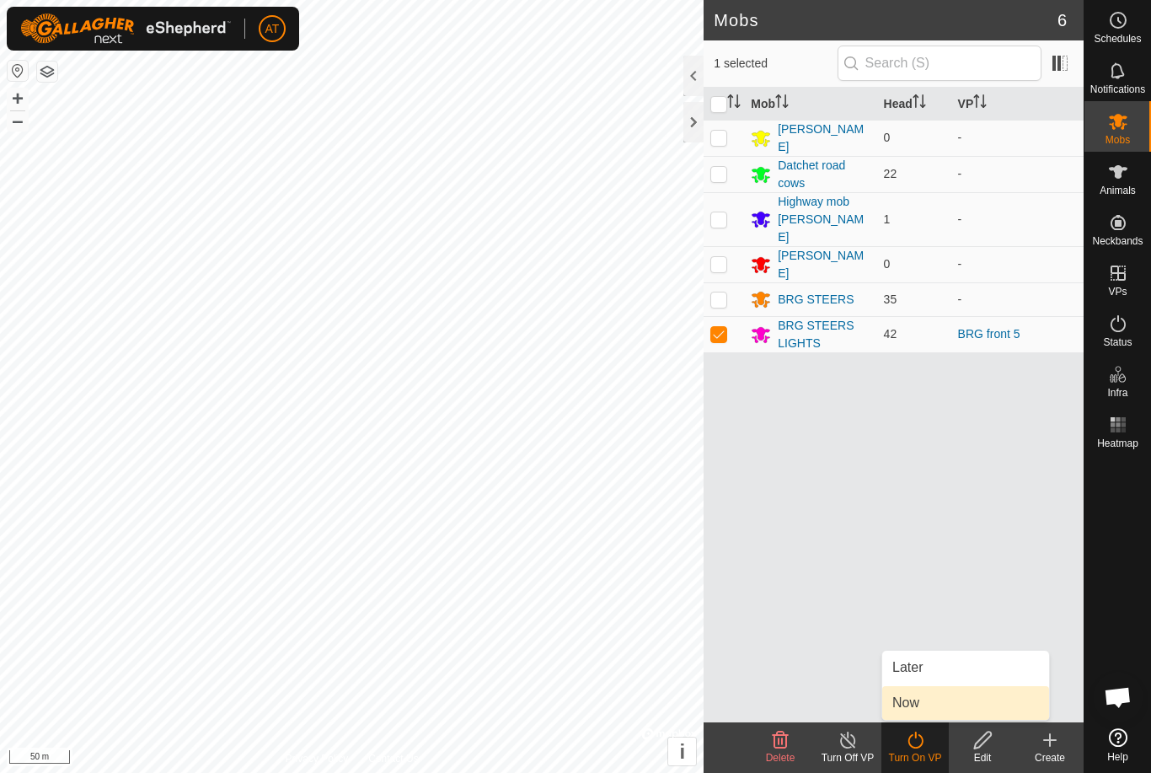
click at [934, 705] on link "Now" at bounding box center [965, 703] width 167 height 34
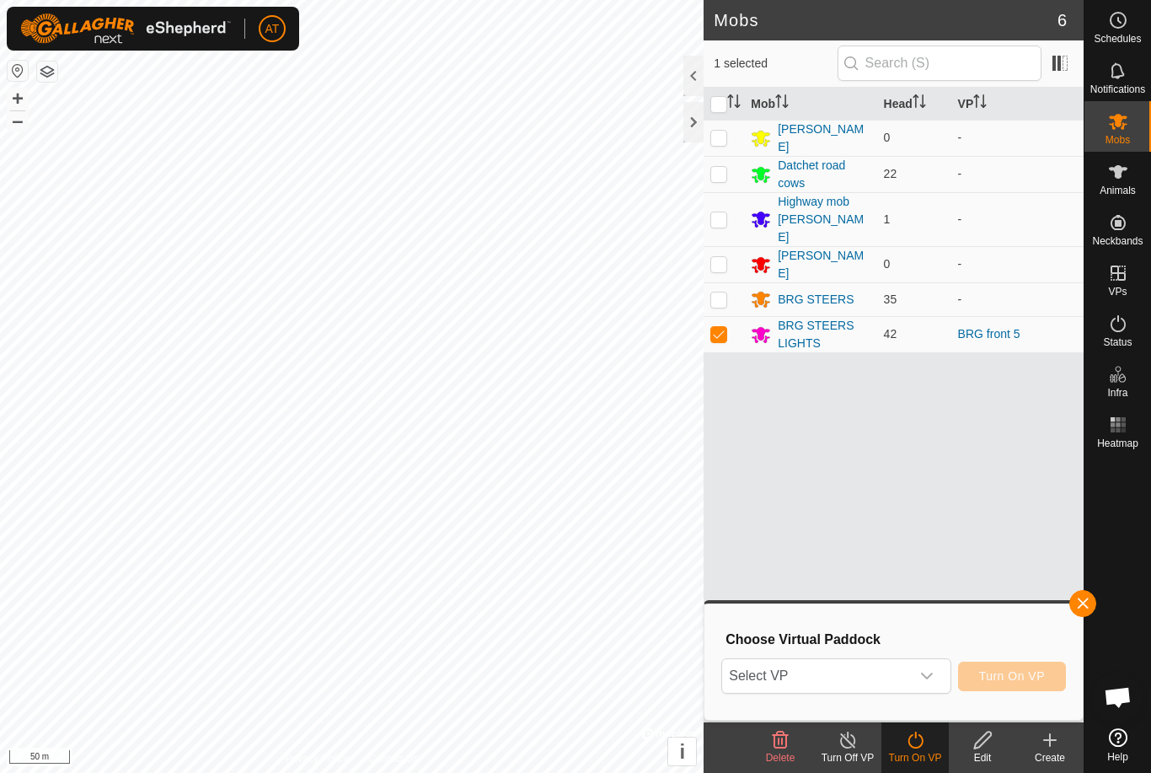
click at [908, 671] on span "Select VP" at bounding box center [815, 676] width 187 height 34
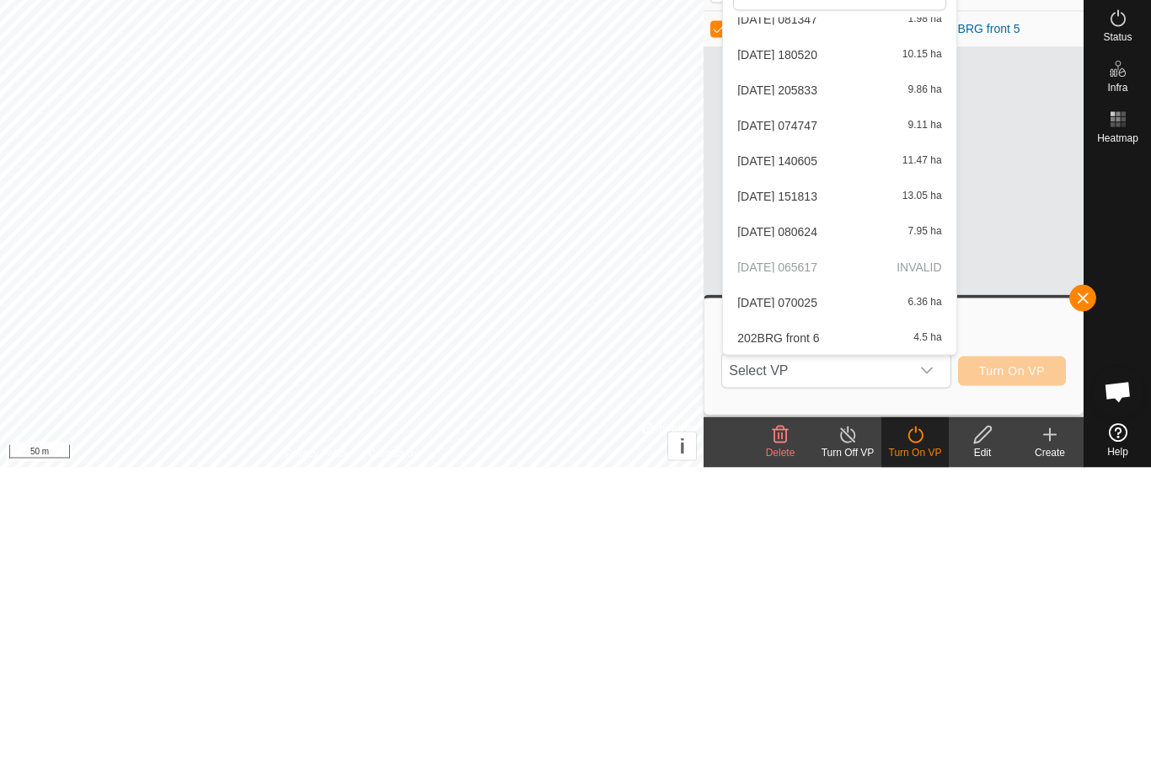
scroll to position [341, 0]
click at [817, 601] on span "[DATE] 070025" at bounding box center [777, 607] width 80 height 12
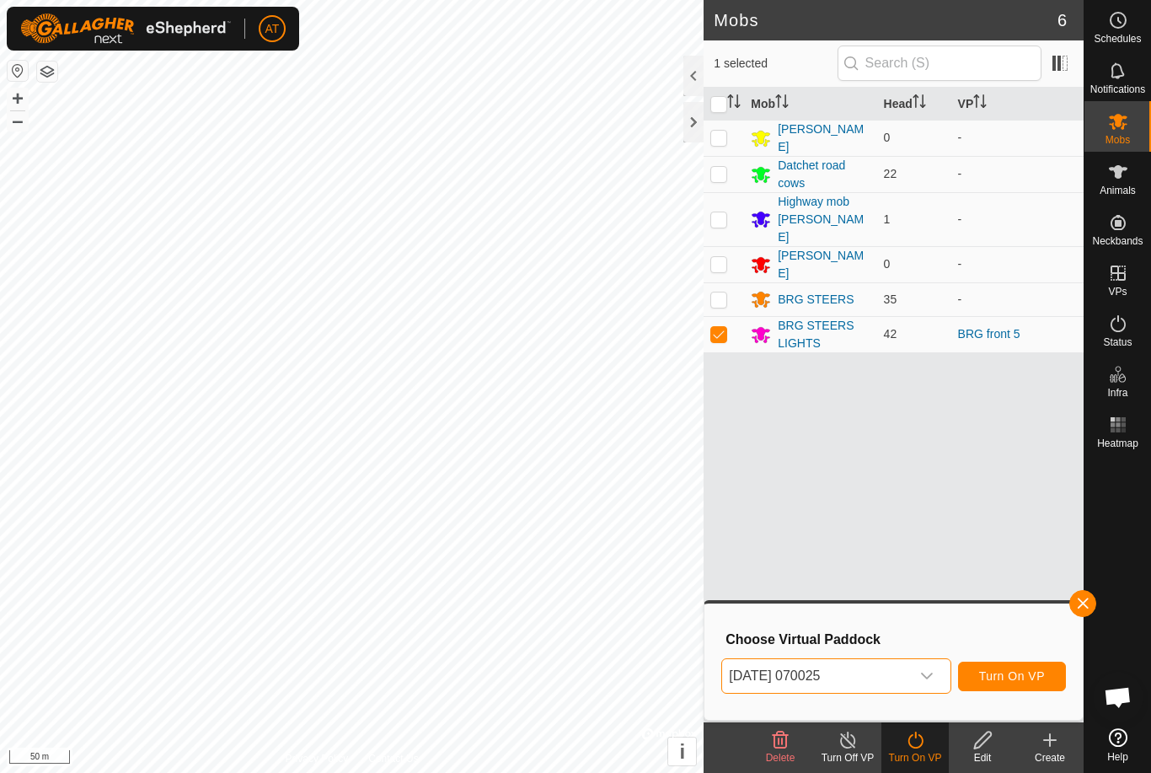
click at [1022, 681] on span "Turn On VP" at bounding box center [1012, 675] width 66 height 13
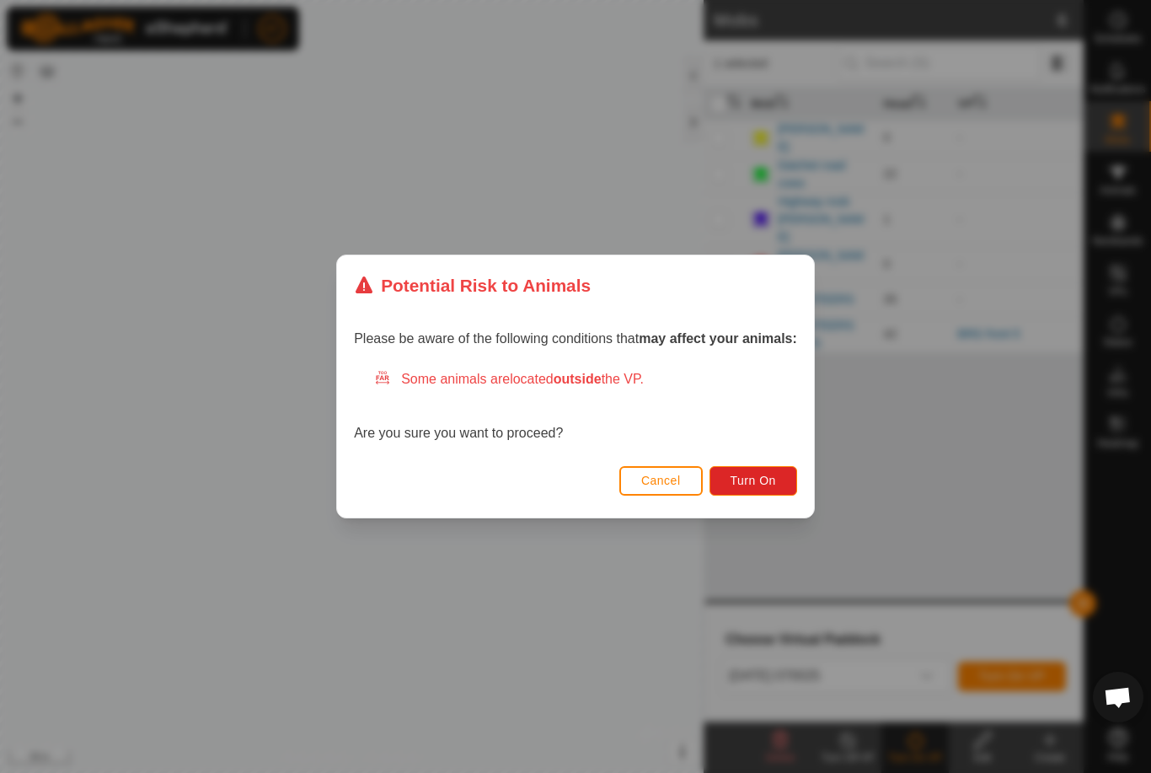
click at [773, 489] on button "Turn On" at bounding box center [753, 480] width 88 height 29
